Goal: Use online tool/utility: Utilize a website feature to perform a specific function

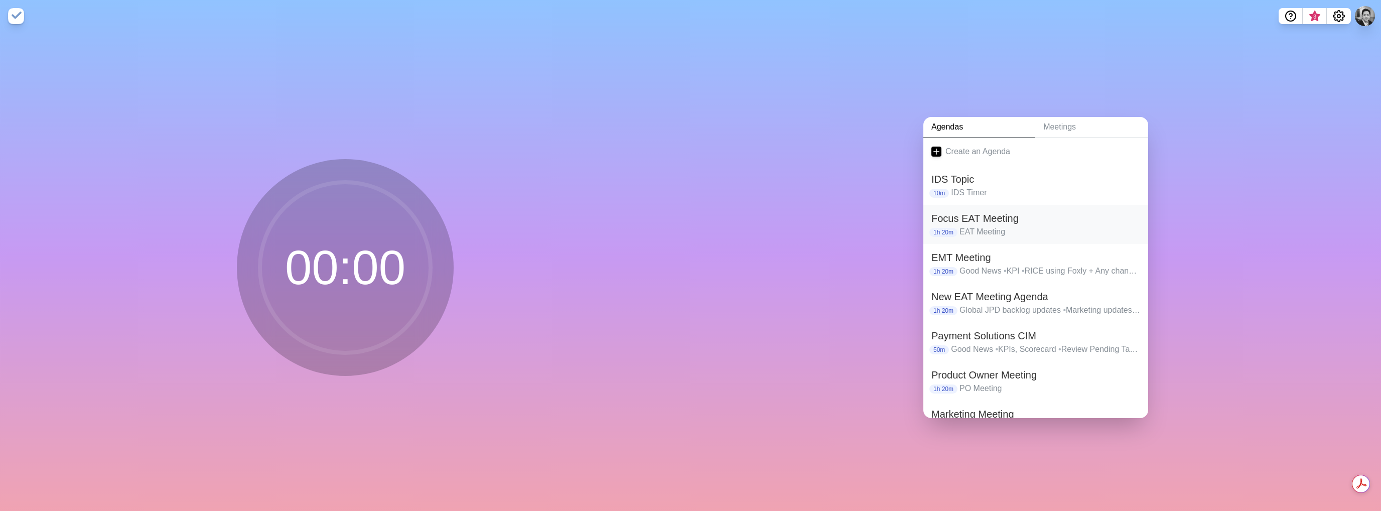
click at [969, 221] on h2 "Focus EAT Meeting" at bounding box center [1036, 218] width 209 height 15
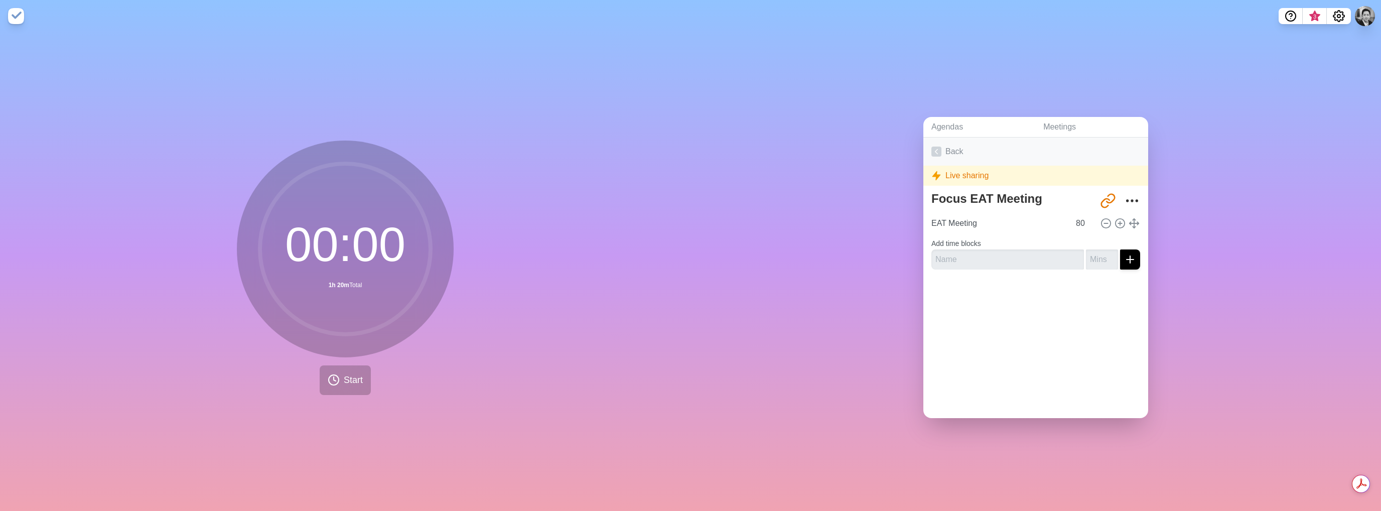
click at [936, 149] on icon at bounding box center [937, 152] width 10 height 10
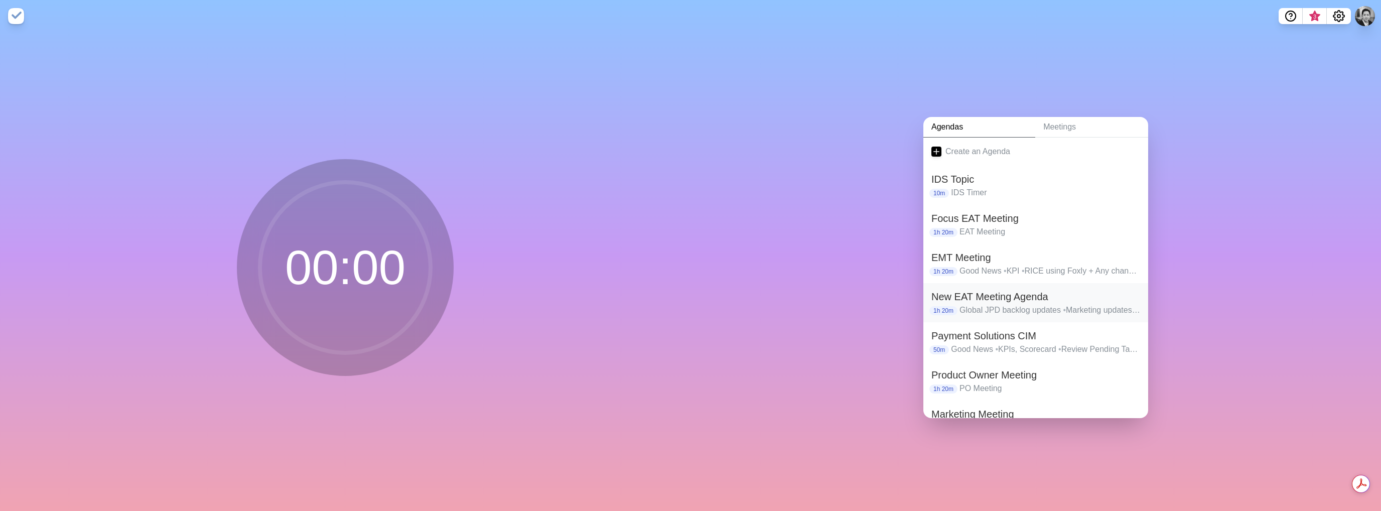
click at [978, 298] on h2 "New EAT Meeting Agenda" at bounding box center [1036, 296] width 209 height 15
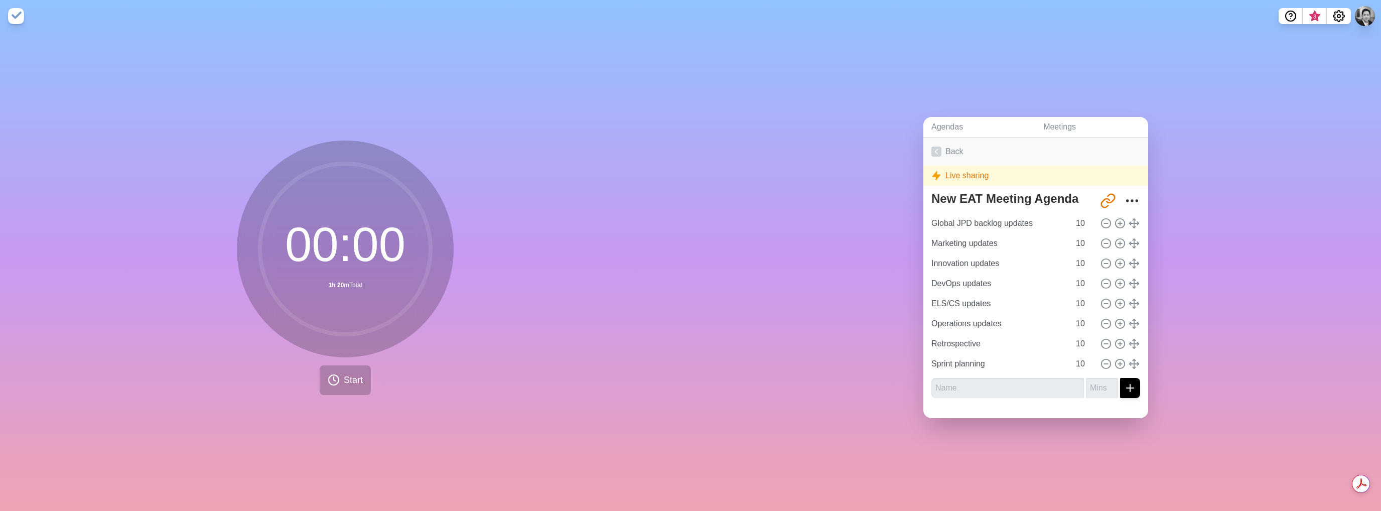
click at [935, 149] on icon at bounding box center [937, 152] width 10 height 10
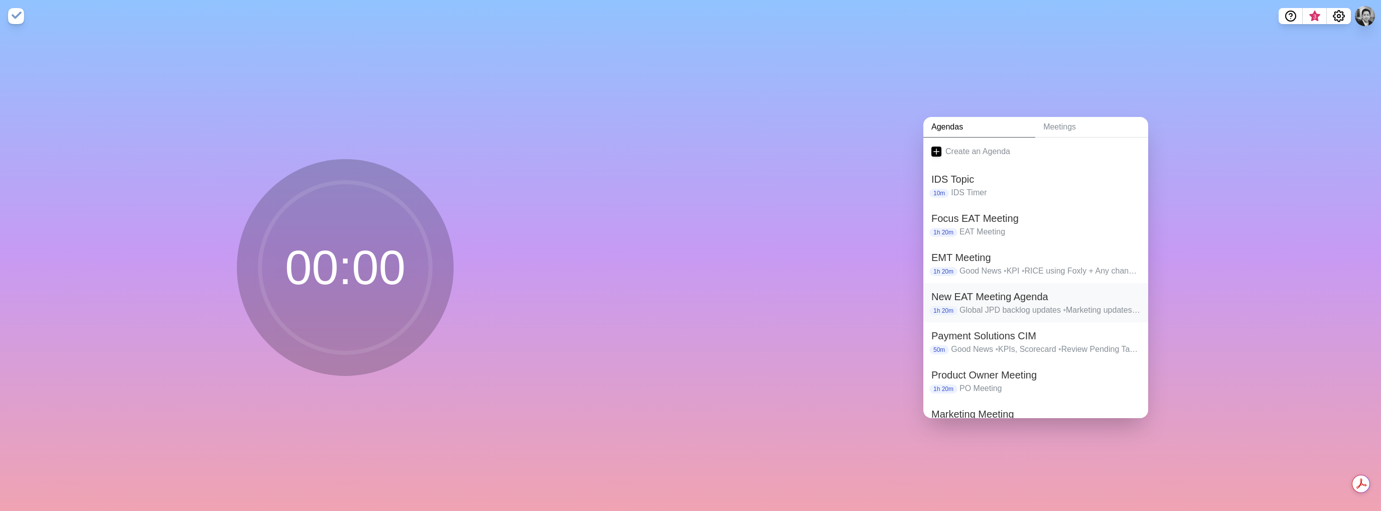
click at [984, 304] on p "Global JPD backlog updates • Marketing updates • Innovation updates • DevOps up…" at bounding box center [1050, 310] width 181 height 12
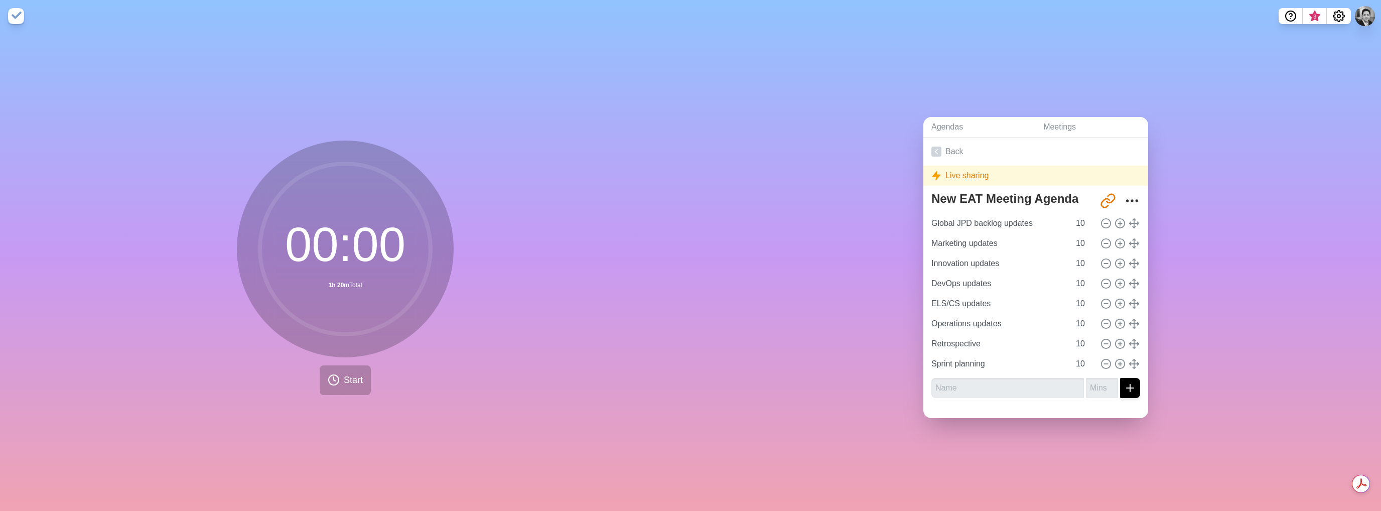
drag, startPoint x: 770, startPoint y: 112, endPoint x: 745, endPoint y: 83, distance: 38.8
click at [745, 83] on div "Agendas Meetings Back Live sharing New EAT Meeting Agenda [URL][DOMAIN_NAME] Gl…" at bounding box center [1036, 271] width 691 height 479
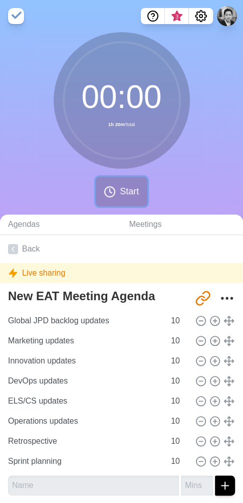
click at [107, 188] on icon at bounding box center [110, 192] width 12 height 12
